Goal: Navigation & Orientation: Go to known website

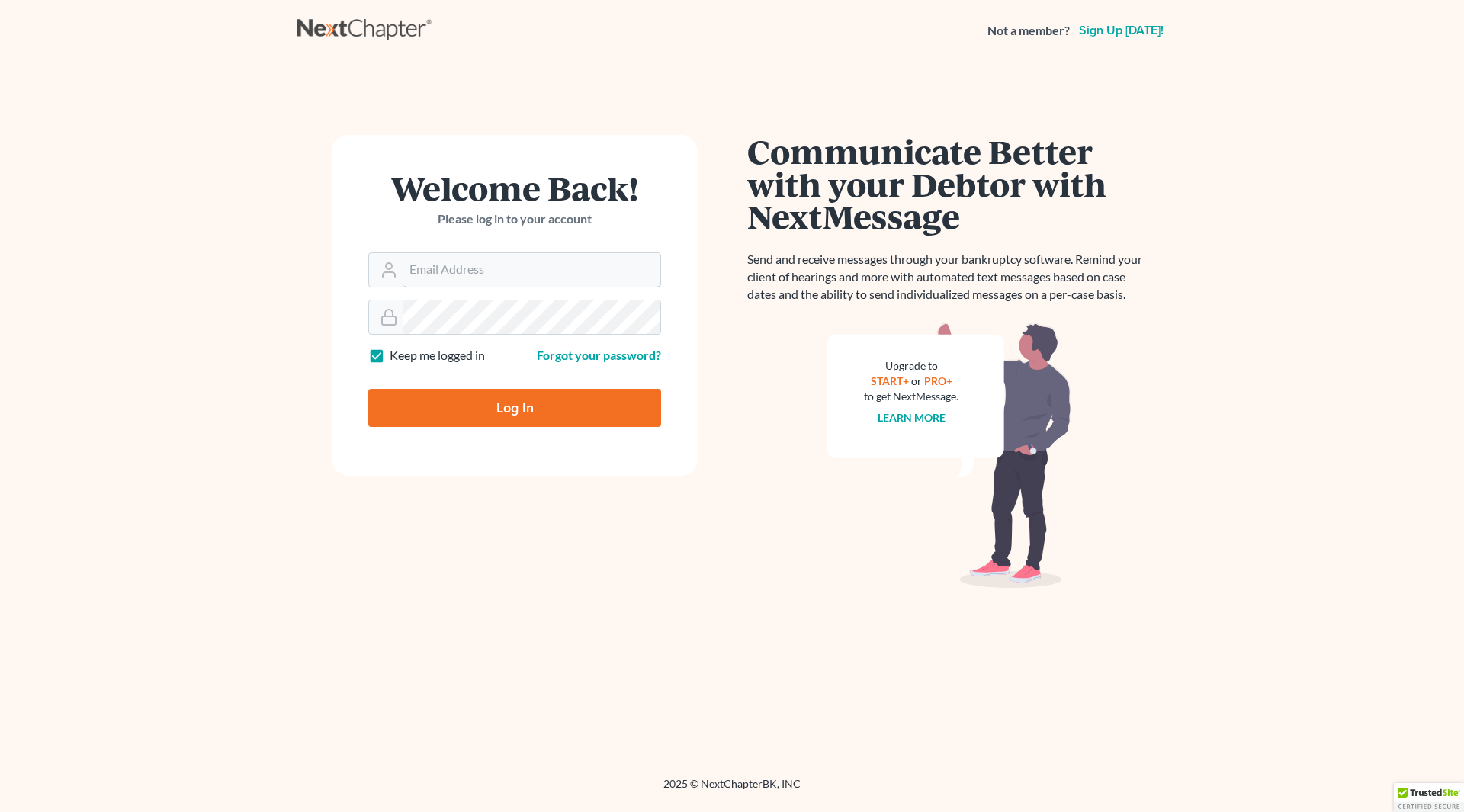
type input "[PERSON_NAME][EMAIL_ADDRESS][DOMAIN_NAME]"
click at [524, 407] on input "Log In" at bounding box center [514, 407] width 293 height 38
type input "Thinking..."
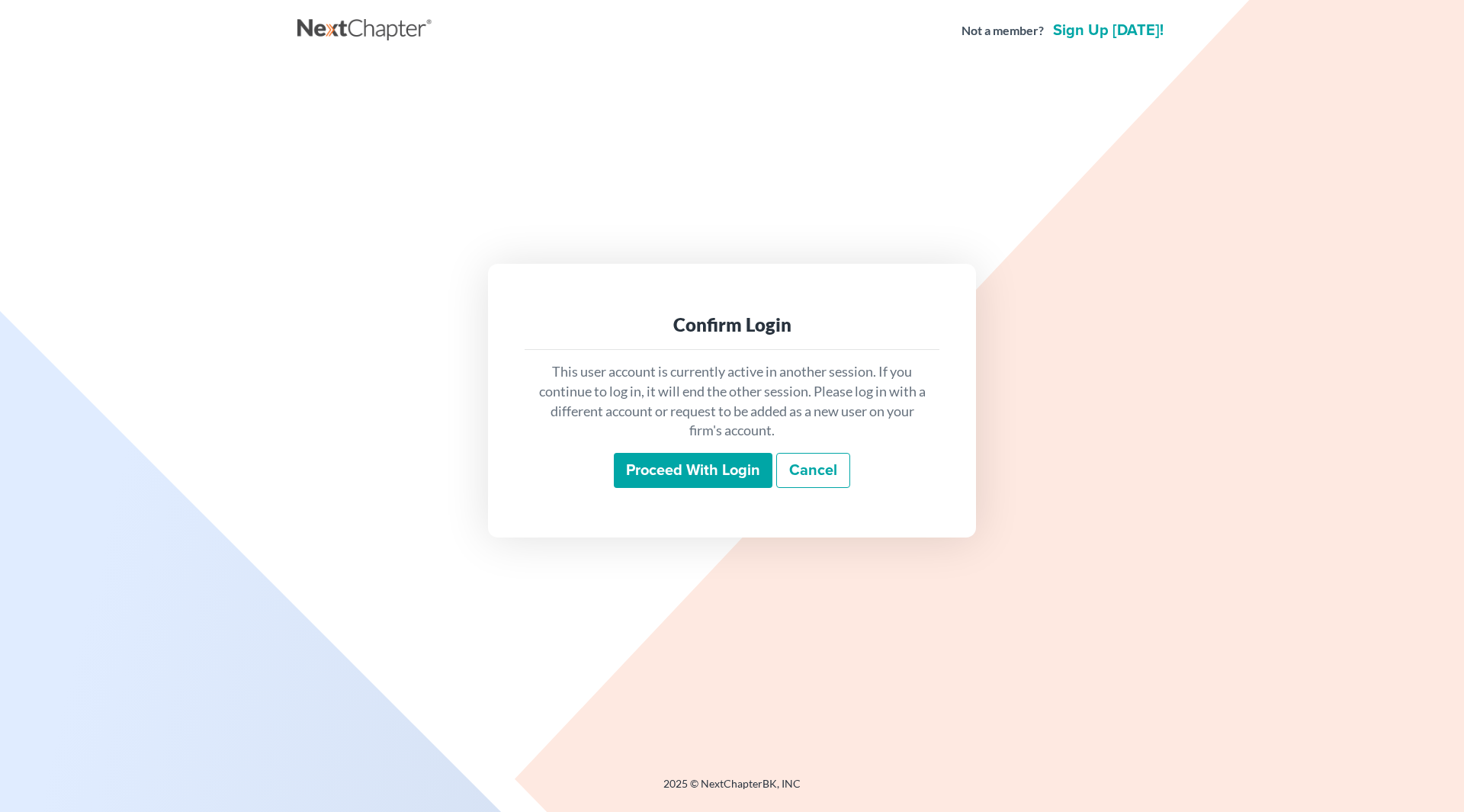
click at [705, 455] on input "Proceed with login" at bounding box center [693, 470] width 159 height 35
